Goal: Entertainment & Leisure: Browse casually

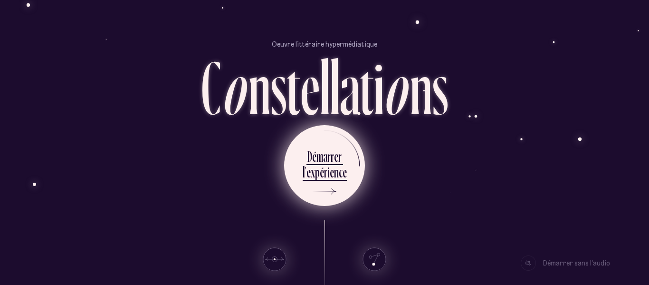
click at [319, 176] on div "p" at bounding box center [317, 172] width 5 height 19
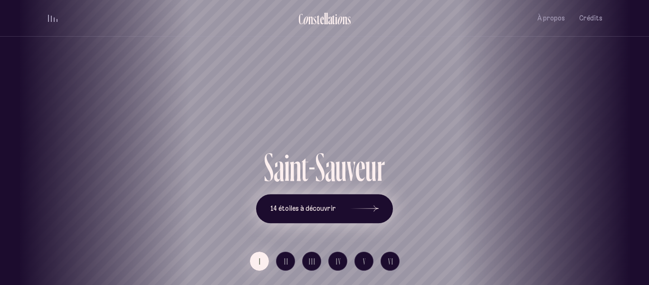
click at [378, 211] on button "14 étoiles à découvrir" at bounding box center [324, 208] width 137 height 29
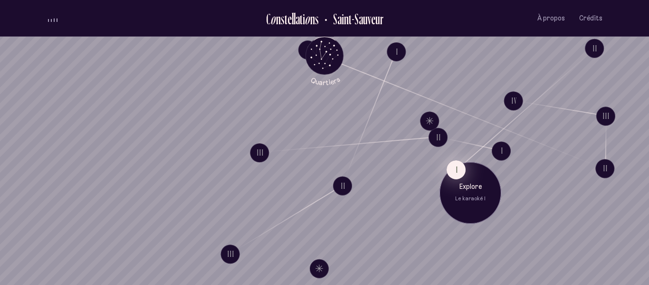
click at [461, 170] on button "I" at bounding box center [456, 169] width 19 height 19
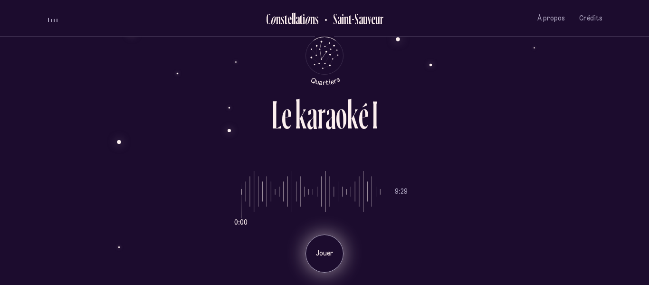
click at [324, 249] on p "Jouer" at bounding box center [325, 254] width 24 height 10
click at [335, 258] on div "Jouer" at bounding box center [325, 253] width 38 height 38
click at [326, 253] on p "Pause" at bounding box center [325, 254] width 24 height 10
drag, startPoint x: 76, startPoint y: 112, endPoint x: 84, endPoint y: 133, distance: 22.9
click at [84, 133] on div "L e k a r a o k é I" at bounding box center [325, 125] width 556 height 61
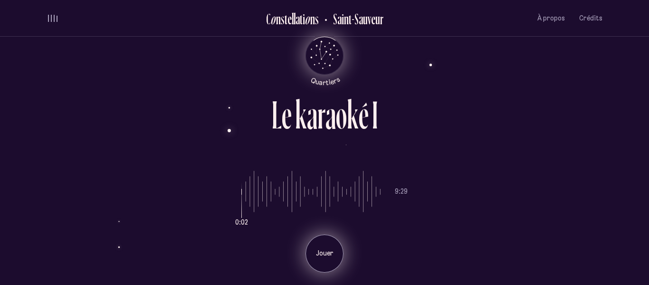
click at [330, 52] on icon "Retour au menu principal" at bounding box center [324, 54] width 29 height 29
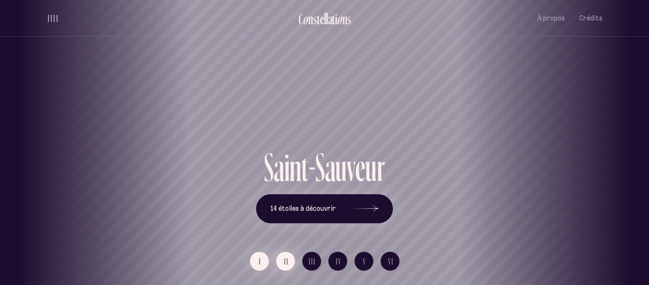
click at [284, 262] on span "II" at bounding box center [286, 261] width 5 height 8
click at [257, 266] on button "I" at bounding box center [259, 261] width 19 height 19
click at [362, 208] on div at bounding box center [364, 208] width 29 height 7
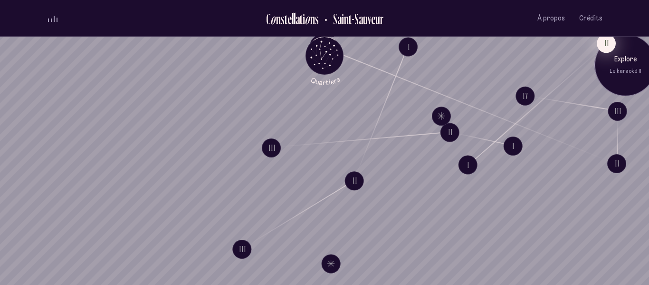
click at [601, 46] on button "II" at bounding box center [606, 43] width 19 height 19
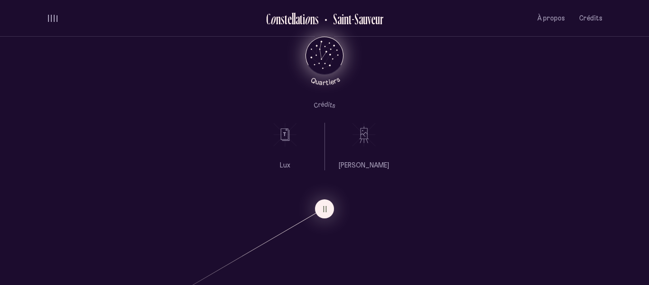
click at [335, 69] on icon "Quartiers" at bounding box center [325, 71] width 56 height 29
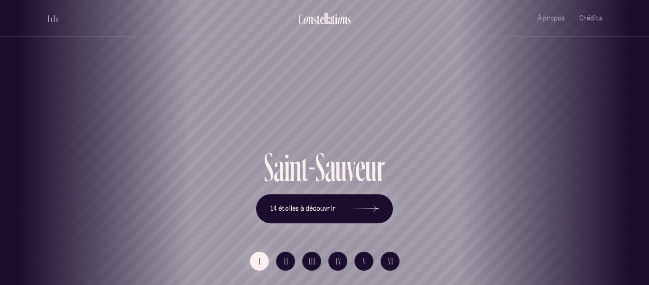
click at [368, 204] on div "[GEOGRAPHIC_DATA] [GEOGRAPHIC_DATA] [GEOGRAPHIC_DATA][PERSON_NAME][GEOGRAPHIC_D…" at bounding box center [324, 142] width 649 height 285
click at [376, 210] on icon at bounding box center [364, 208] width 29 height 71
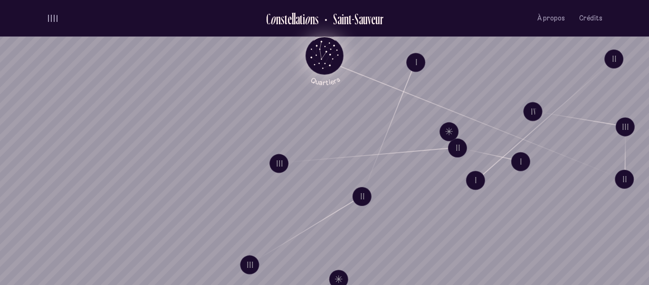
click at [329, 57] on icon "Quartiers" at bounding box center [325, 71] width 56 height 29
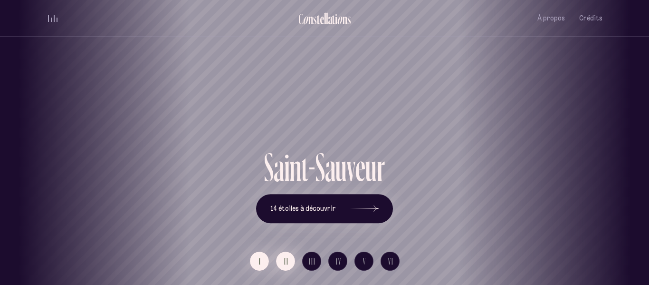
click at [288, 259] on span "II" at bounding box center [286, 261] width 5 height 8
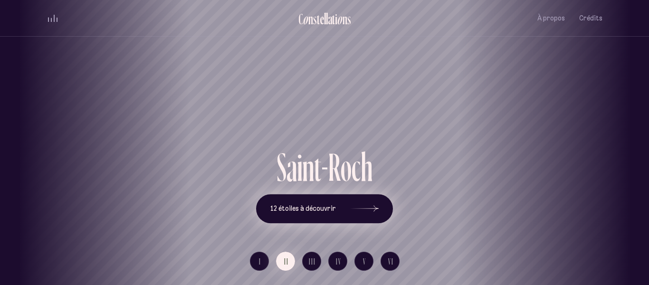
click at [378, 204] on icon at bounding box center [364, 208] width 29 height 71
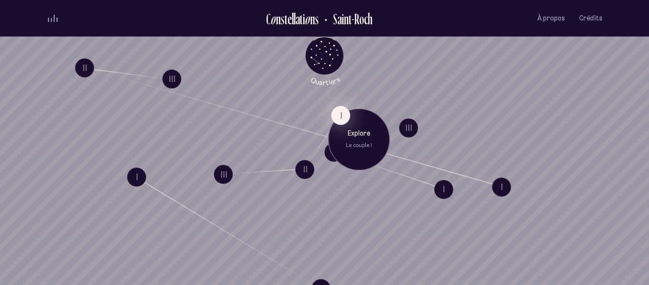
click at [338, 114] on button "I" at bounding box center [340, 115] width 19 height 19
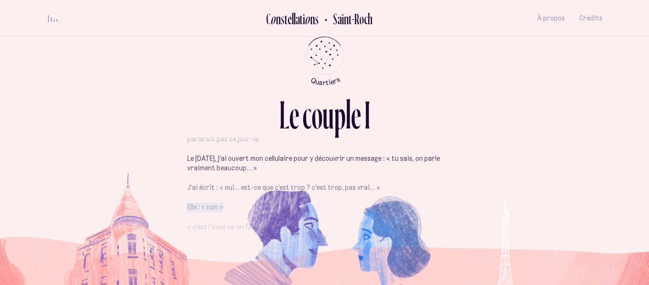
drag, startPoint x: 397, startPoint y: 179, endPoint x: 398, endPoint y: 192, distance: 12.9
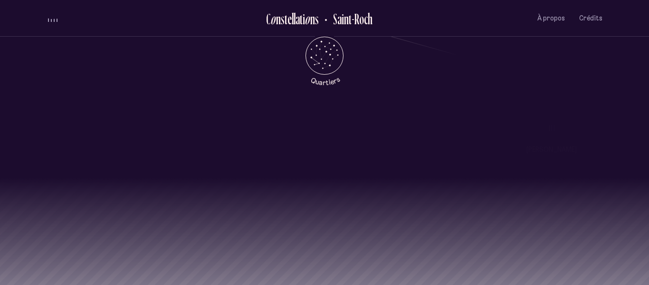
scroll to position [885, 0]
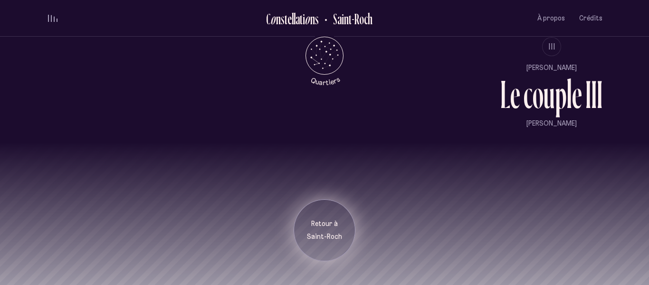
click at [335, 214] on div "Retour à [GEOGRAPHIC_DATA]" at bounding box center [325, 230] width 62 height 62
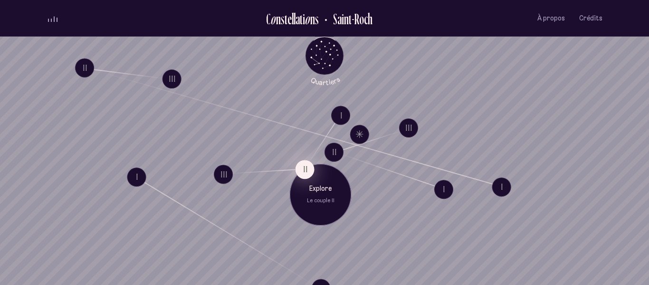
click at [307, 165] on button "II" at bounding box center [305, 169] width 19 height 19
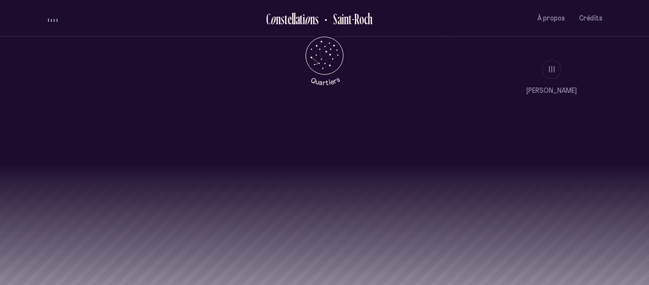
scroll to position [885, 0]
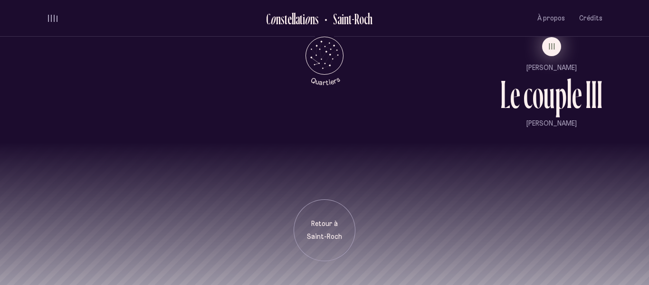
click at [553, 42] on span "III" at bounding box center [552, 46] width 7 height 8
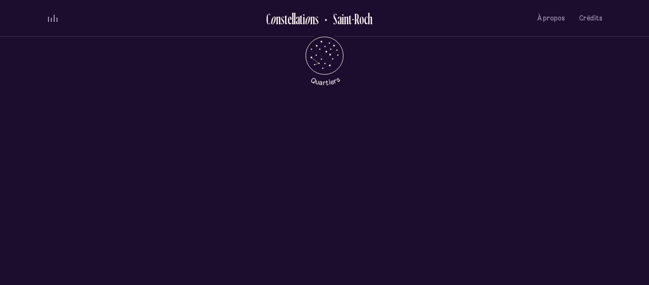
scroll to position [0, 0]
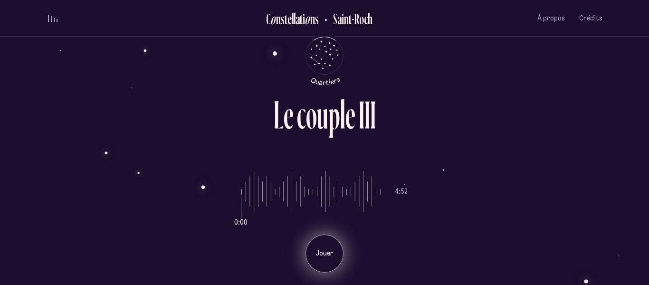
click at [335, 245] on div "Jouer" at bounding box center [325, 253] width 38 height 38
click at [336, 251] on p "Pause" at bounding box center [325, 254] width 24 height 10
